Goal: Complete application form

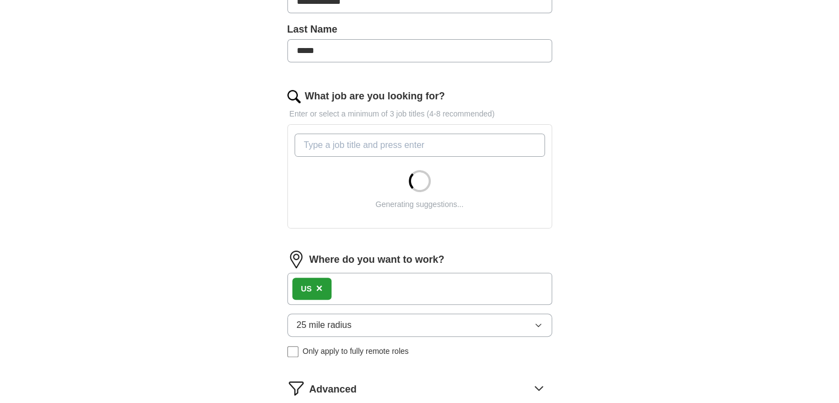
scroll to position [282, 0]
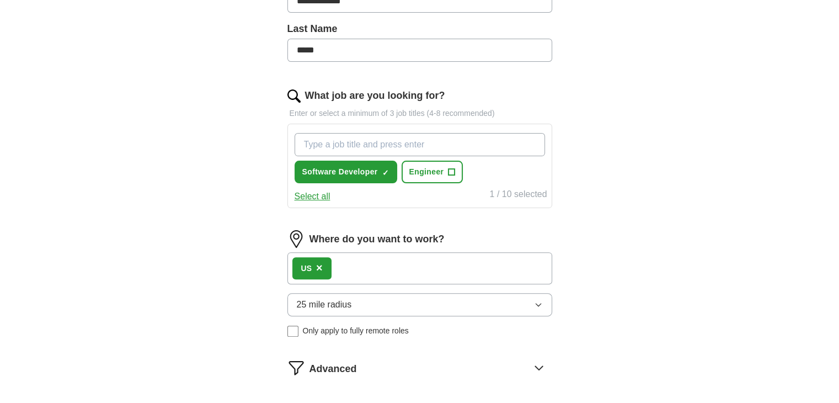
click at [393, 311] on button "25 mile radius" at bounding box center [419, 304] width 265 height 23
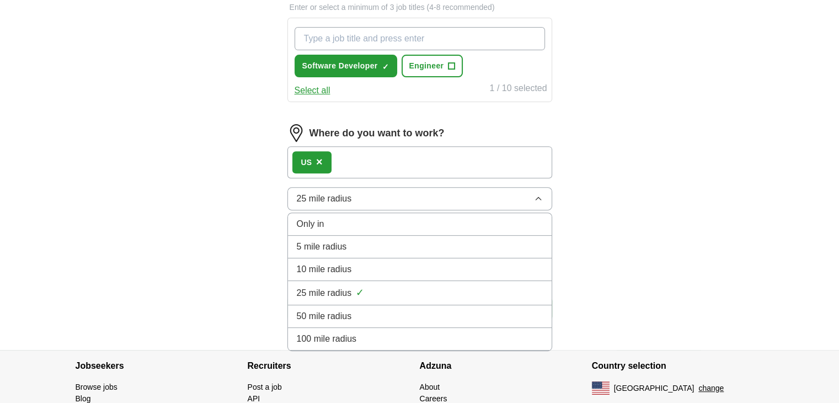
scroll to position [388, 0]
click at [377, 336] on div "100 mile radius" at bounding box center [420, 338] width 246 height 13
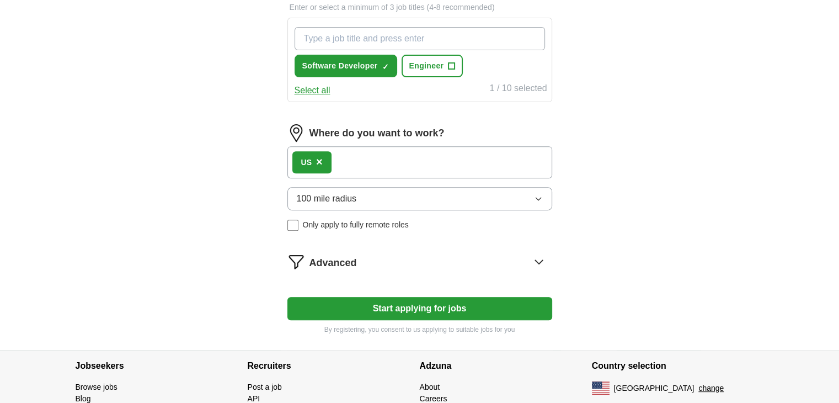
click at [386, 307] on button "Start applying for jobs" at bounding box center [419, 308] width 265 height 23
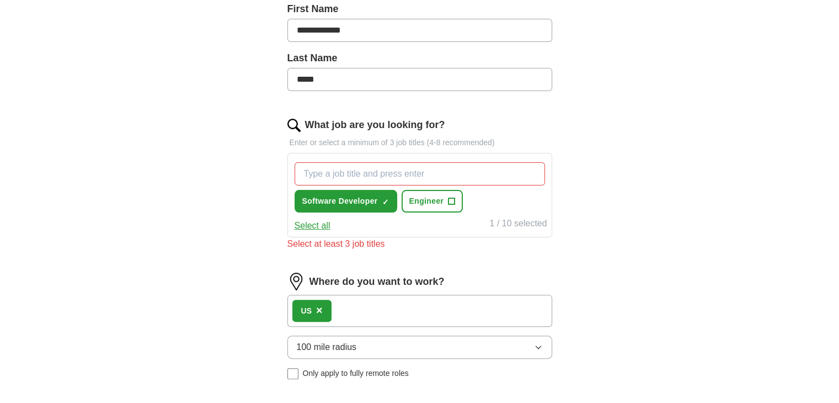
scroll to position [247, 0]
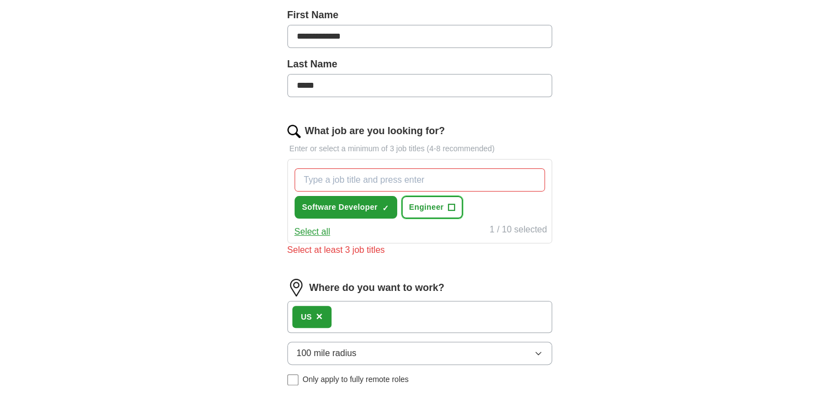
click at [450, 211] on button "Engineer +" at bounding box center [433, 207] width 62 height 23
click at [455, 210] on button "Engineer ✓ ×" at bounding box center [433, 207] width 62 height 23
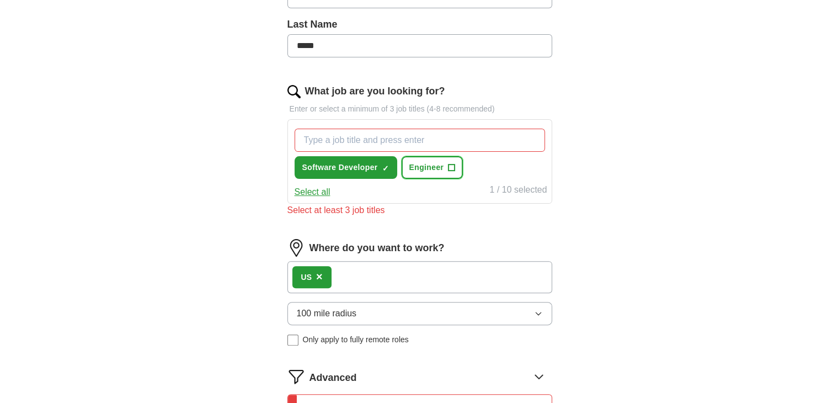
scroll to position [291, 0]
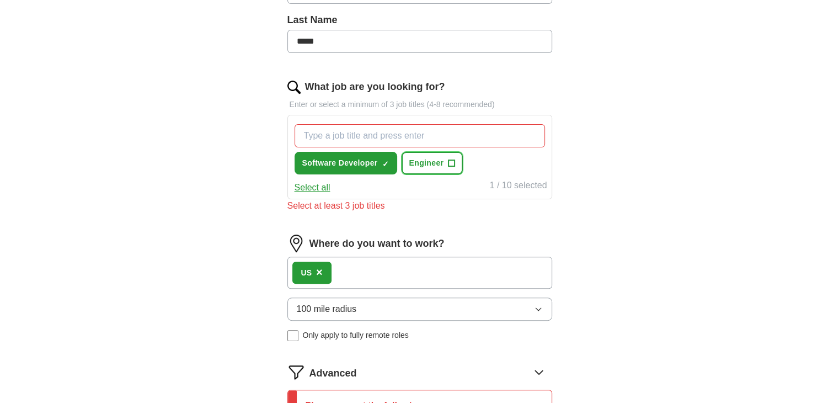
click at [452, 164] on span "+" at bounding box center [451, 163] width 7 height 9
click at [454, 157] on button "Engineer ✓ ×" at bounding box center [433, 163] width 62 height 23
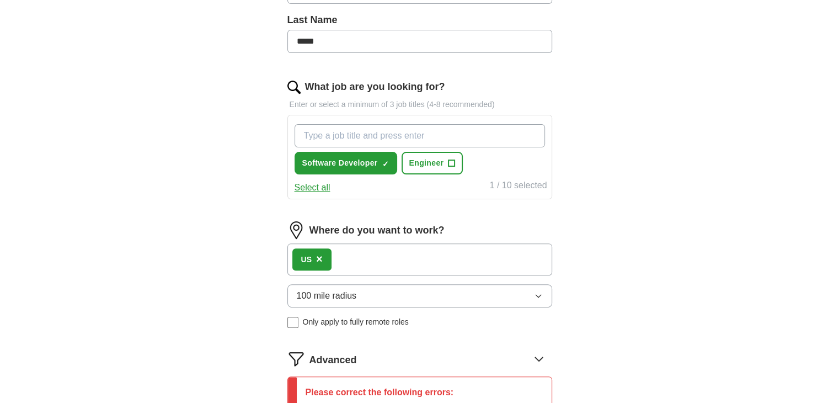
click at [457, 135] on input "What job are you looking for?" at bounding box center [420, 135] width 250 height 23
type input "Full Stack Developer"
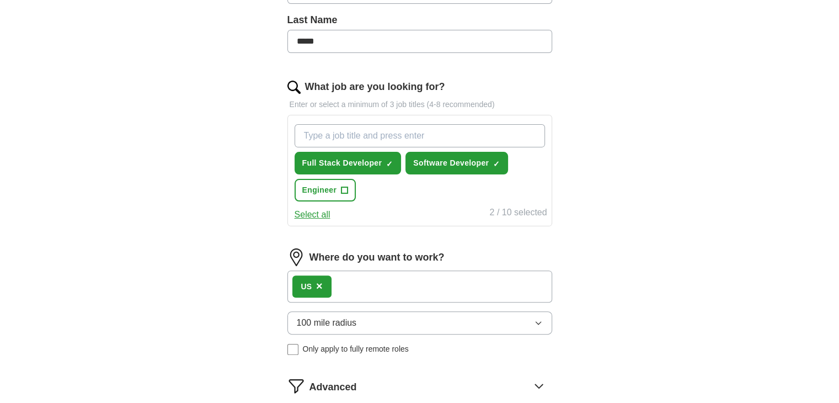
click at [457, 135] on input "What job are you looking for?" at bounding box center [420, 135] width 250 height 23
type input "Backend Developer"
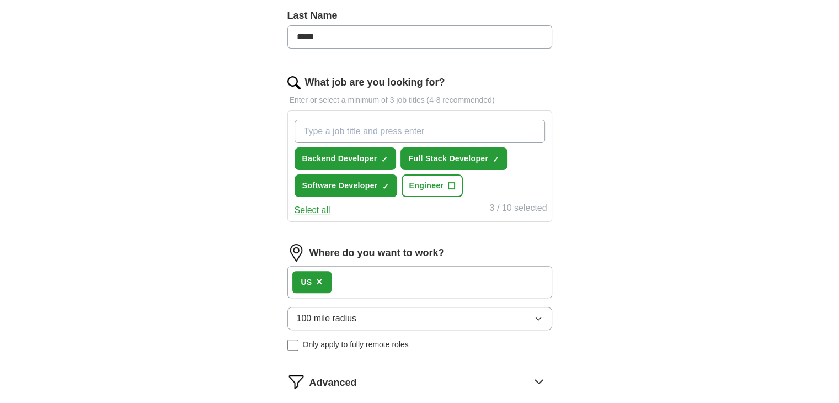
scroll to position [471, 0]
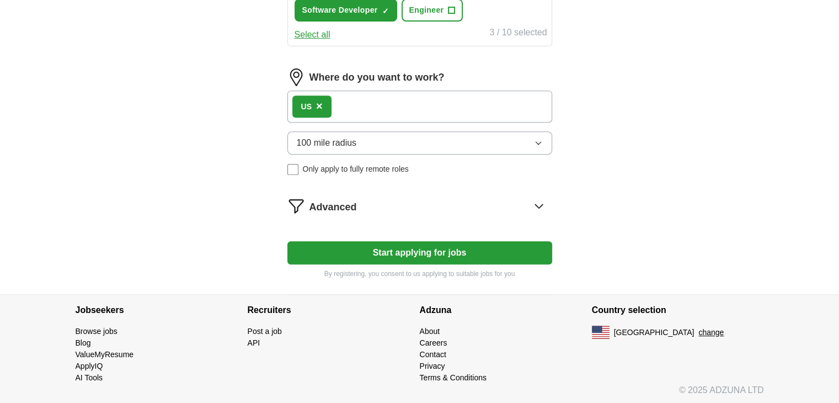
click at [439, 241] on button "Start applying for jobs" at bounding box center [419, 252] width 265 height 23
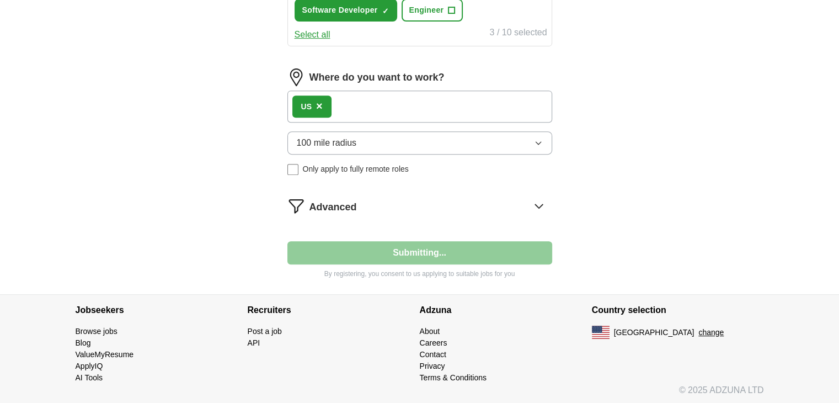
scroll to position [0, 0]
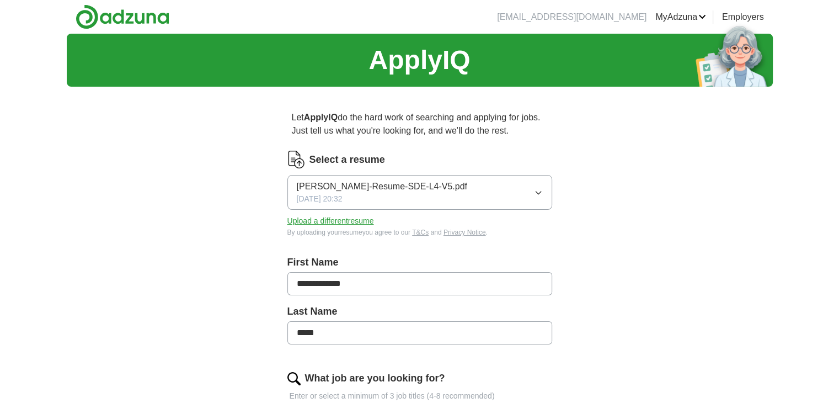
select select "**"
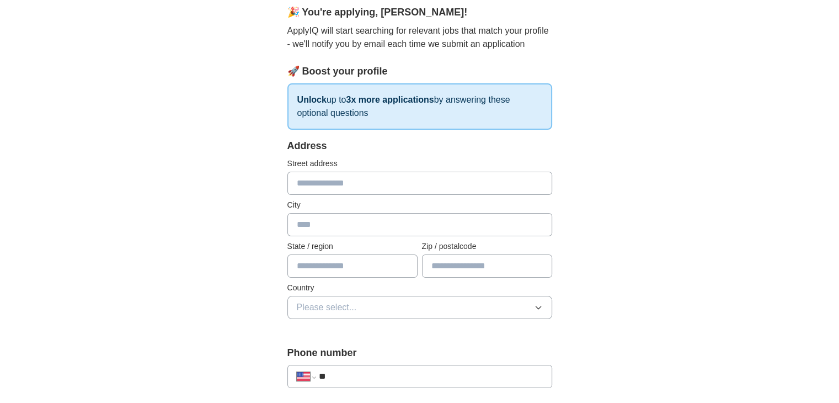
scroll to position [103, 0]
click at [438, 182] on input "text" at bounding box center [419, 181] width 265 height 23
type input "**********"
type input "********"
type input "**********"
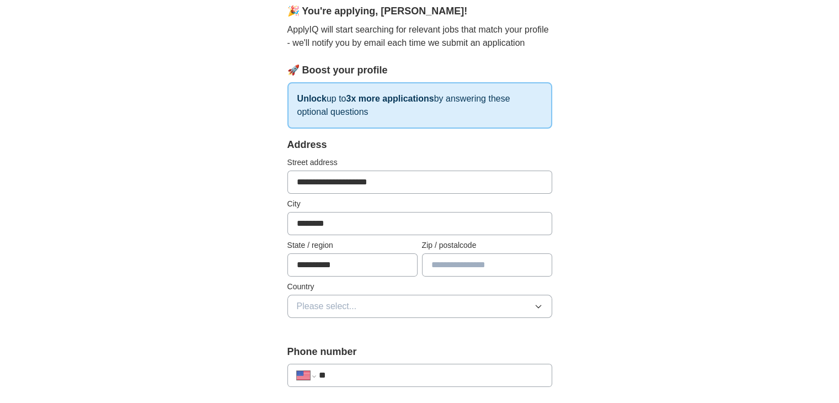
type input "*****"
click at [431, 301] on button "Please select..." at bounding box center [419, 306] width 265 height 23
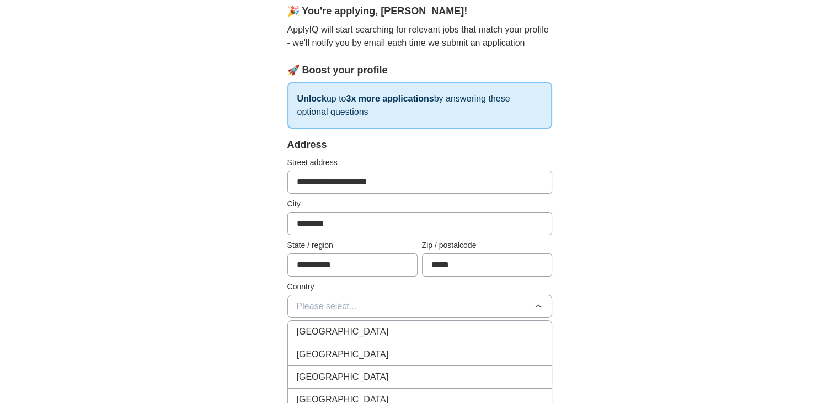
click at [409, 351] on div "[GEOGRAPHIC_DATA]" at bounding box center [420, 354] width 246 height 13
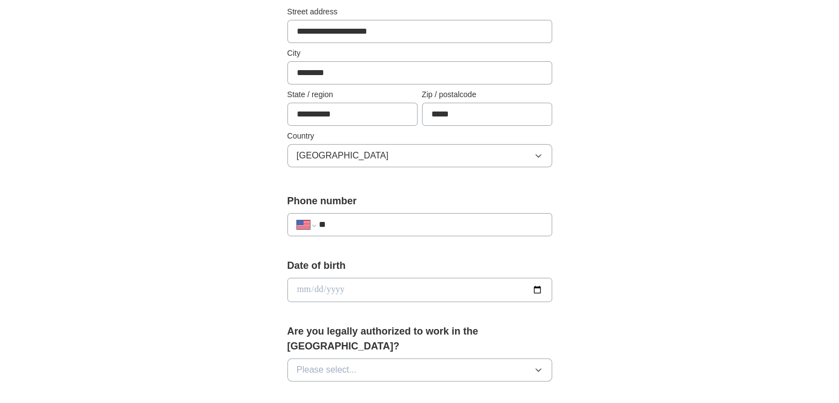
scroll to position [254, 0]
click at [422, 226] on input "**" at bounding box center [430, 223] width 224 height 13
type input "**********"
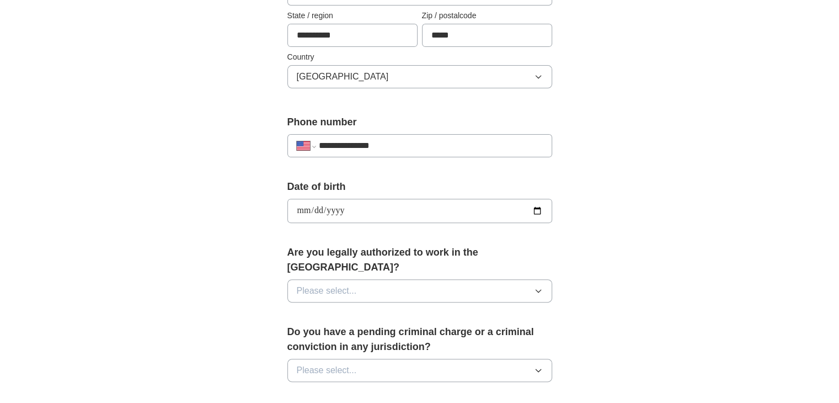
scroll to position [333, 0]
click at [439, 256] on div "Are you legally authorized to work in the [GEOGRAPHIC_DATA]? Please select..." at bounding box center [419, 277] width 265 height 66
click at [432, 278] on button "Please select..." at bounding box center [419, 289] width 265 height 23
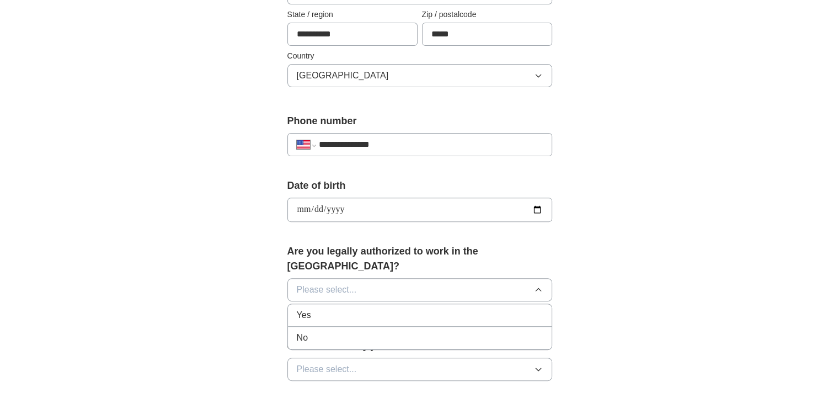
click at [421, 308] on div "Yes" at bounding box center [420, 314] width 246 height 13
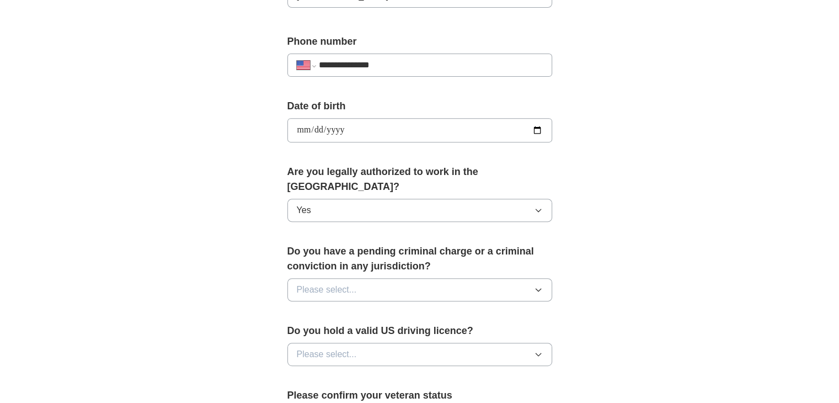
scroll to position [413, 0]
click at [432, 278] on button "Please select..." at bounding box center [419, 289] width 265 height 23
click at [426, 331] on div "No" at bounding box center [420, 337] width 246 height 13
click at [430, 343] on button "Please select..." at bounding box center [419, 354] width 265 height 23
click at [426, 373] on div "Yes" at bounding box center [420, 379] width 246 height 13
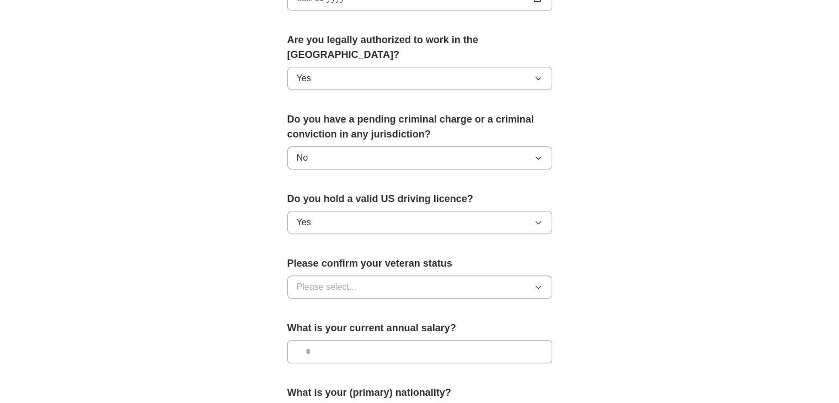
scroll to position [545, 0]
click at [455, 275] on button "Please select..." at bounding box center [419, 286] width 265 height 23
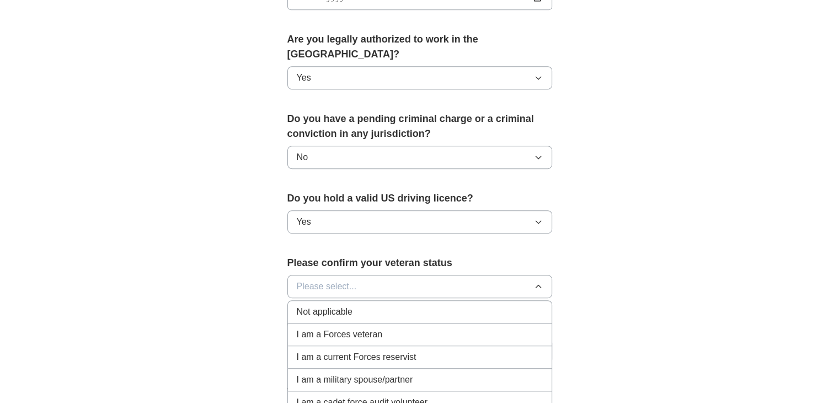
click at [432, 305] on div "Not applicable" at bounding box center [420, 311] width 246 height 13
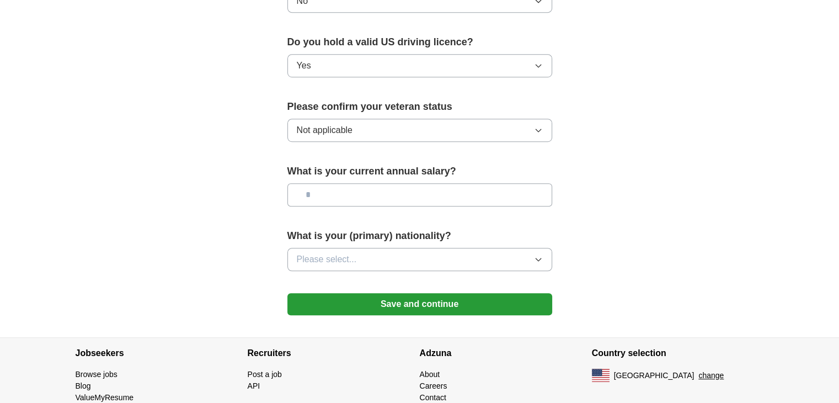
scroll to position [702, 0]
click at [455, 186] on input "text" at bounding box center [419, 194] width 265 height 23
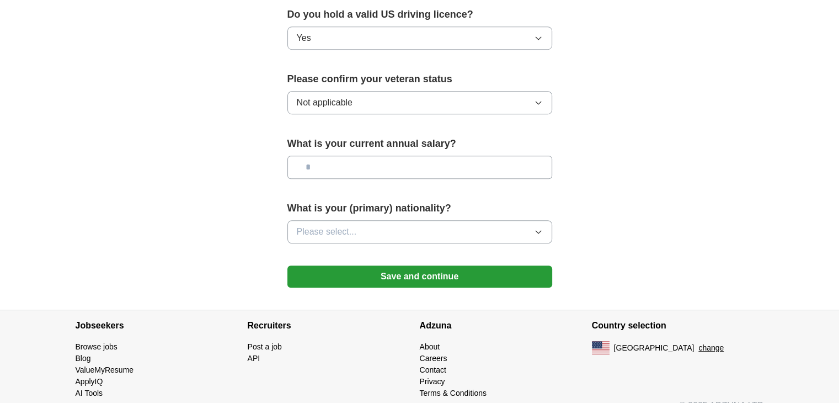
click at [448, 221] on button "Please select..." at bounding box center [419, 231] width 265 height 23
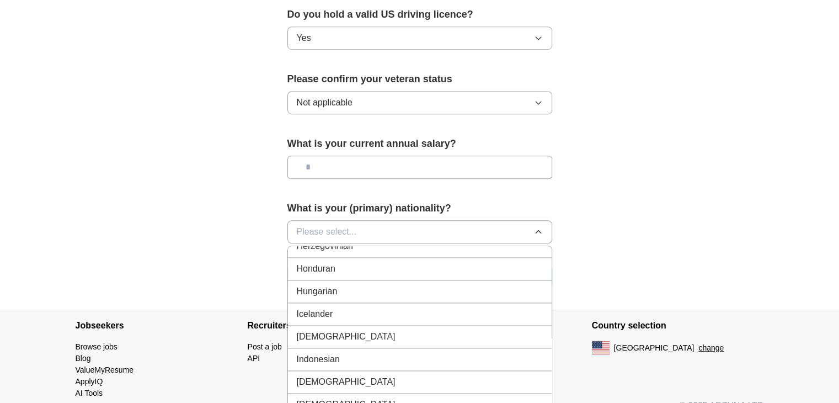
scroll to position [1792, 0]
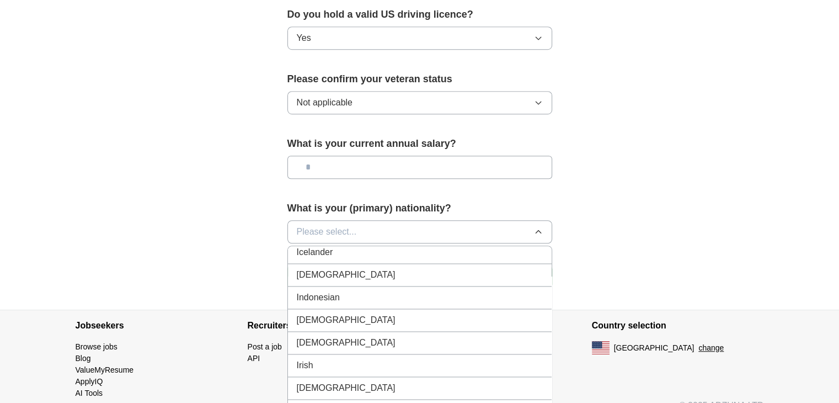
click at [431, 264] on li "[DEMOGRAPHIC_DATA]" at bounding box center [420, 275] width 264 height 23
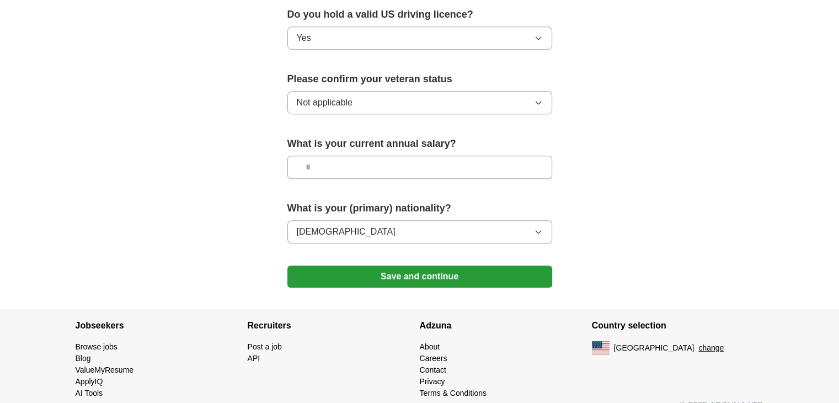
click at [431, 265] on button "Save and continue" at bounding box center [419, 276] width 265 height 22
